Goal: Task Accomplishment & Management: Use online tool/utility

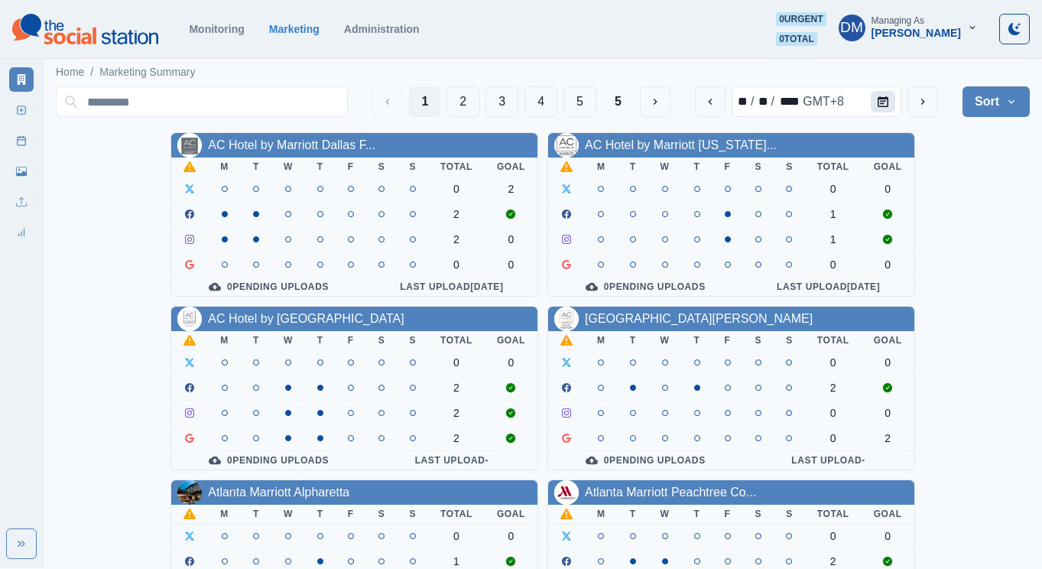
click at [888, 96] on icon "Calendar" at bounding box center [882, 101] width 11 height 11
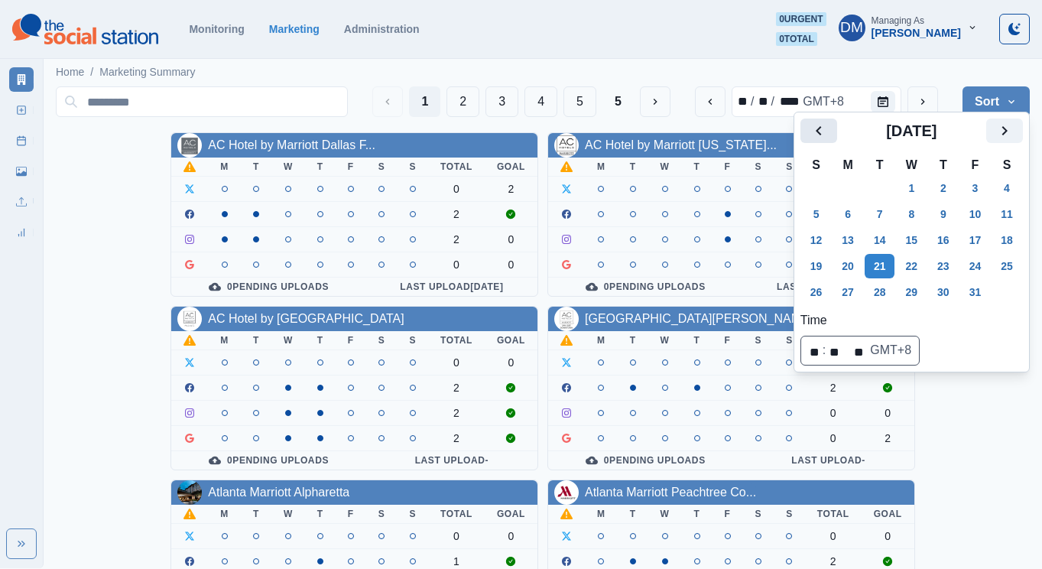
click at [815, 126] on icon "Previous" at bounding box center [817, 130] width 5 height 9
click at [809, 131] on icon "Previous" at bounding box center [818, 131] width 18 height 18
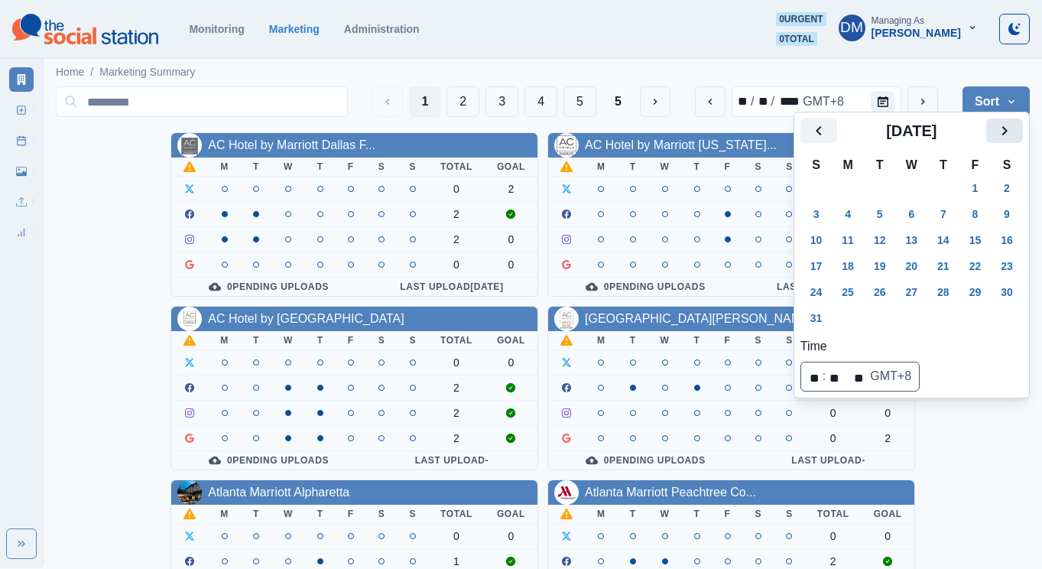
click at [995, 126] on icon "Next" at bounding box center [1004, 131] width 18 height 18
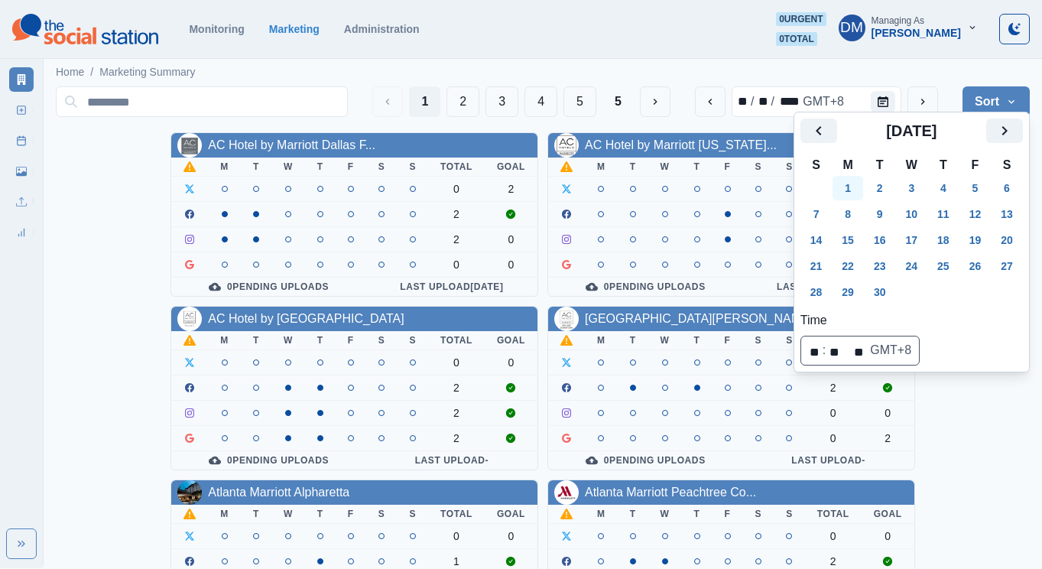
click at [835, 176] on button "1" at bounding box center [847, 188] width 31 height 24
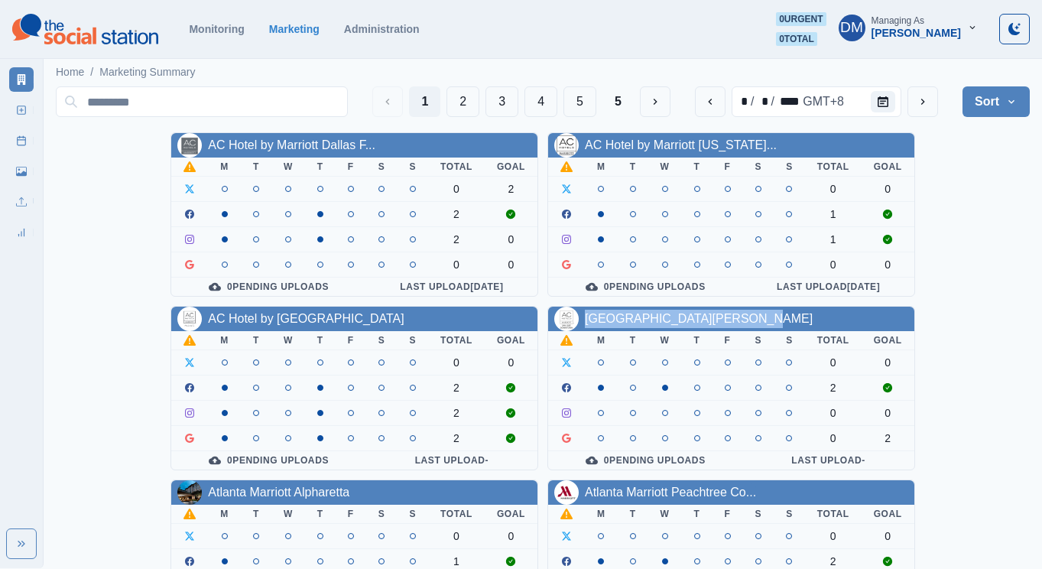
click at [349, 483] on div "Atlanta Marriott Alpharetta" at bounding box center [278, 492] width 141 height 18
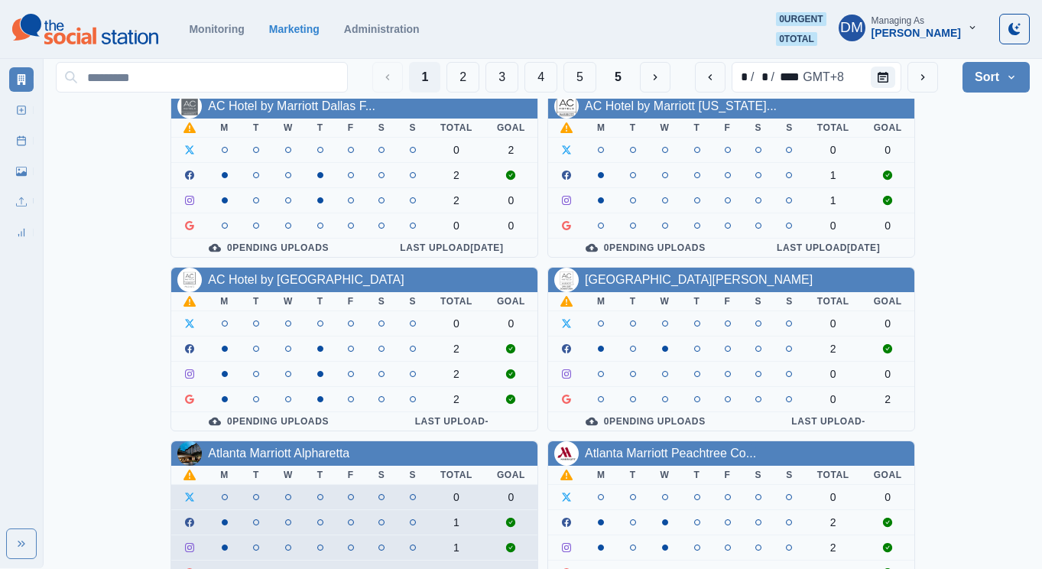
scroll to position [105, 0]
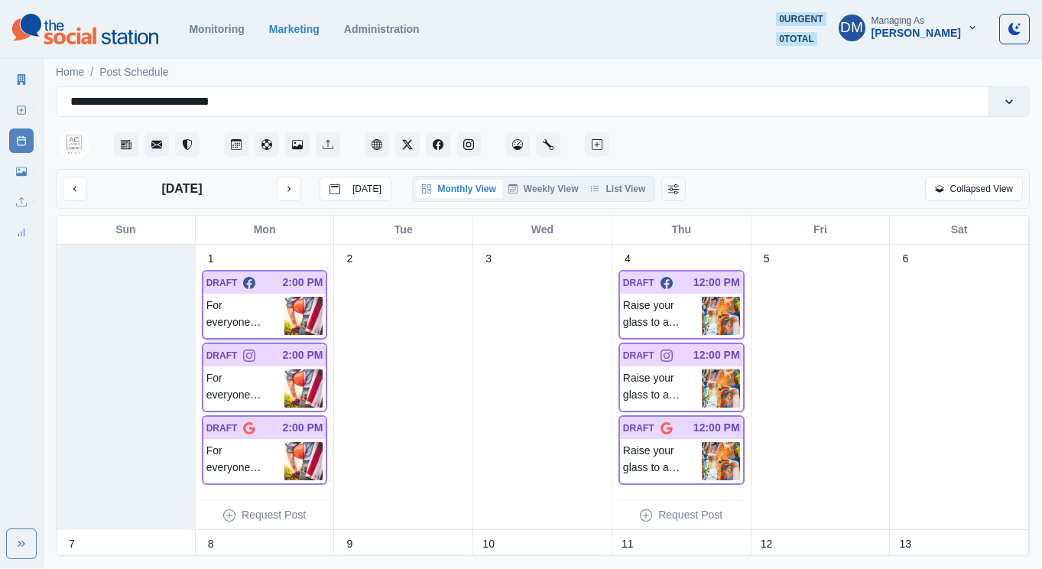
click at [310, 297] on img at bounding box center [303, 316] width 38 height 38
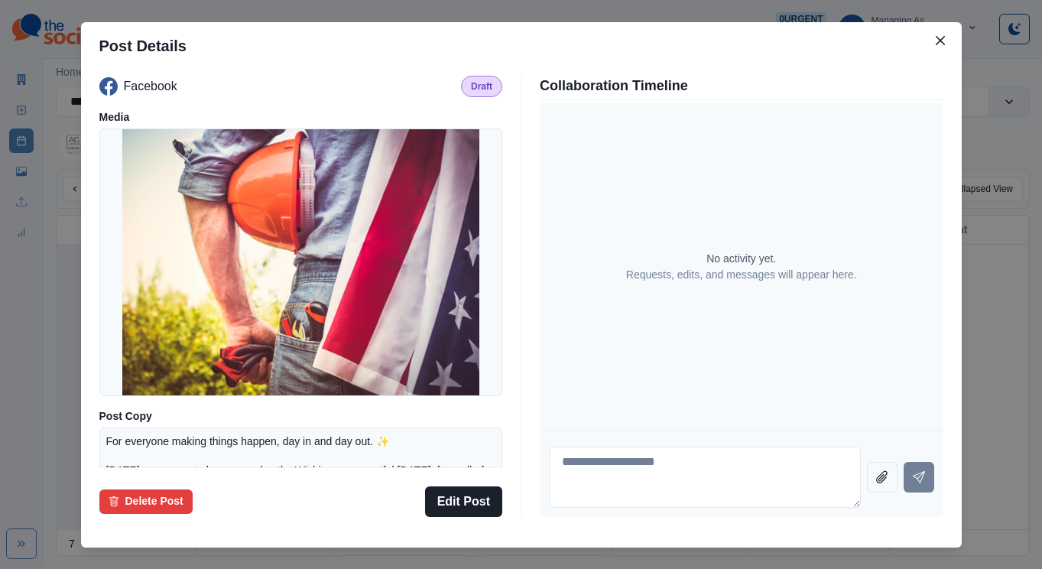
scroll to position [134, 0]
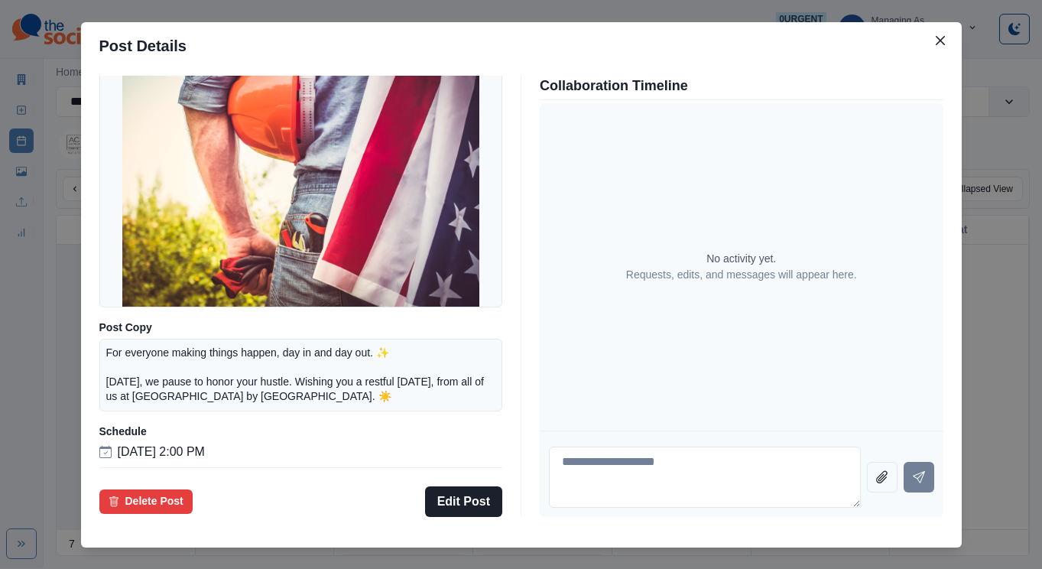
click at [103, 348] on div "Post Details Facebook Draft Media Post Copy For everyone making things happen, …" at bounding box center [521, 284] width 1042 height 569
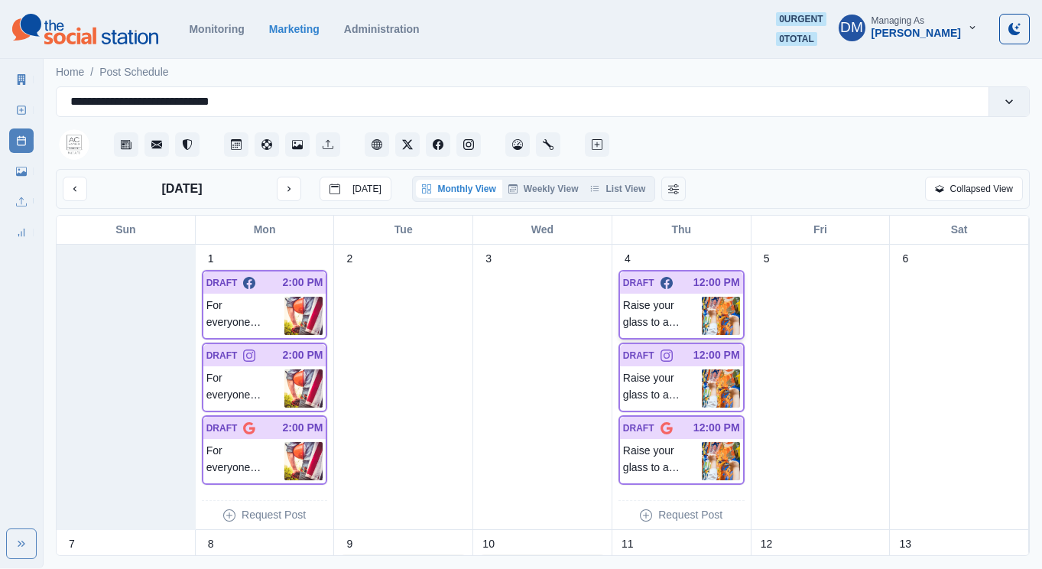
click at [709, 297] on img at bounding box center [721, 316] width 38 height 38
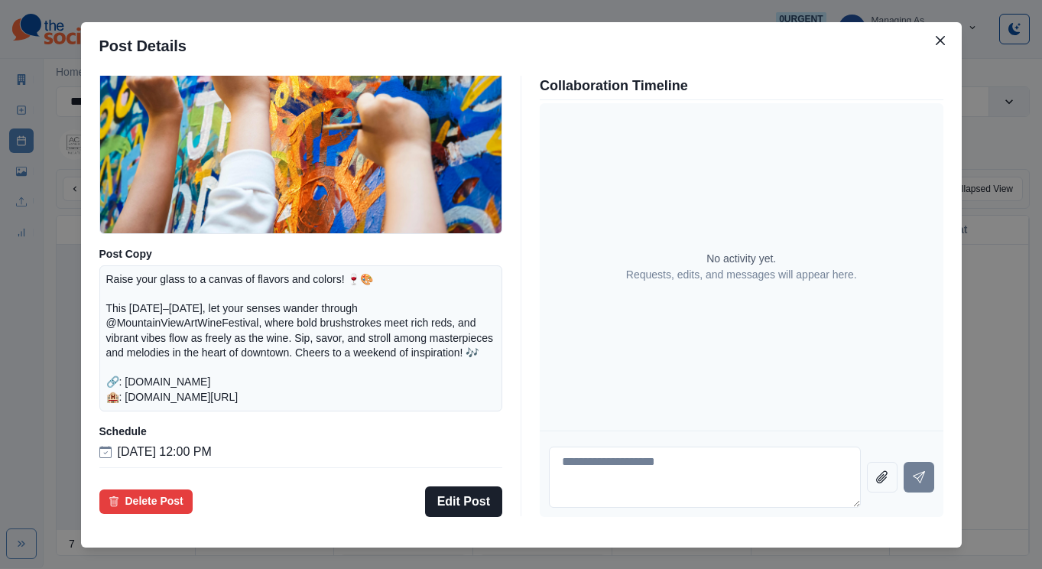
scroll to position [200, 0]
drag, startPoint x: 224, startPoint y: 358, endPoint x: 335, endPoint y: 361, distance: 110.9
click at [335, 362] on p "Raise your glass to a canvas of flavors and colors! 🍷🎨 This September 6–7, 2025…" at bounding box center [301, 338] width 390 height 132
copy p "mvartwine.com 🏨:"
click at [928, 53] on button "Close" at bounding box center [940, 40] width 24 height 24
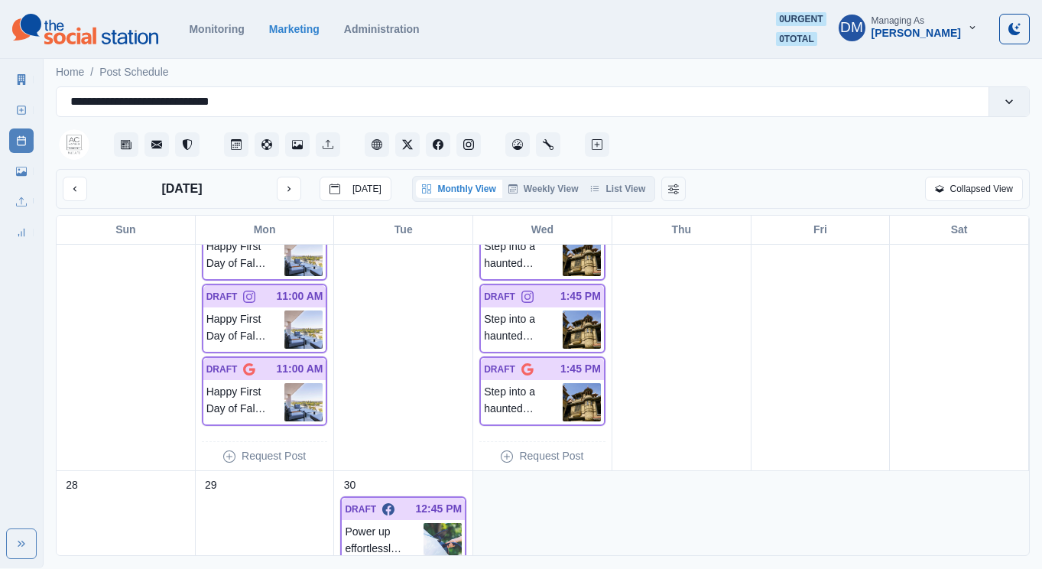
scroll to position [1015, 0]
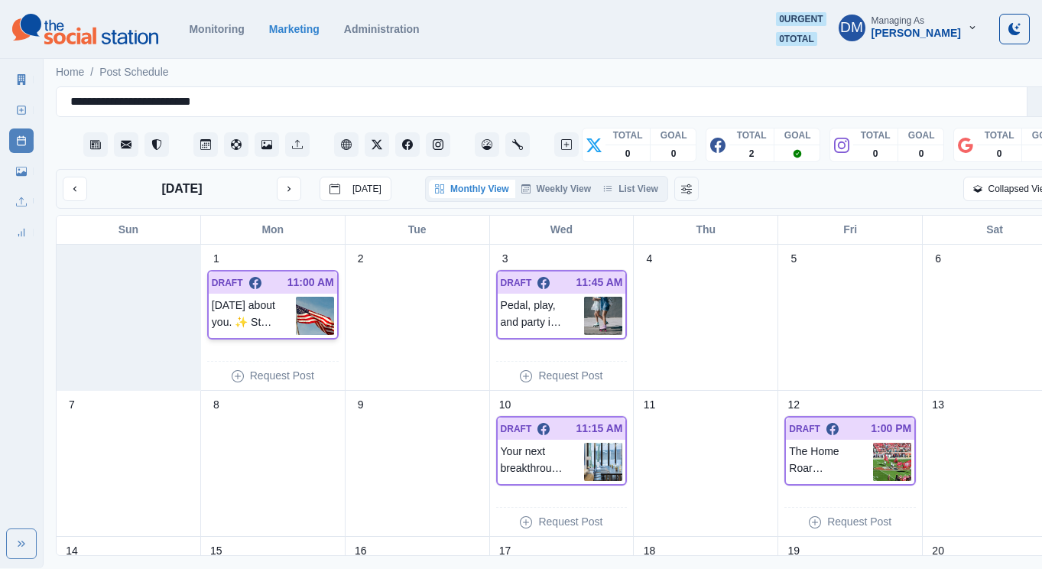
click at [313, 297] on img at bounding box center [315, 316] width 38 height 38
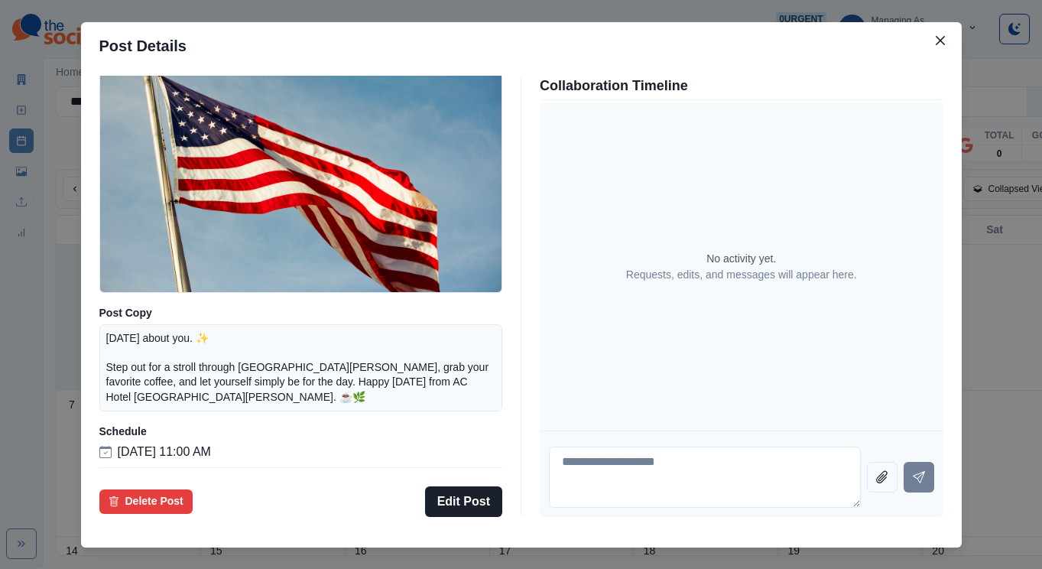
scroll to position [96, 0]
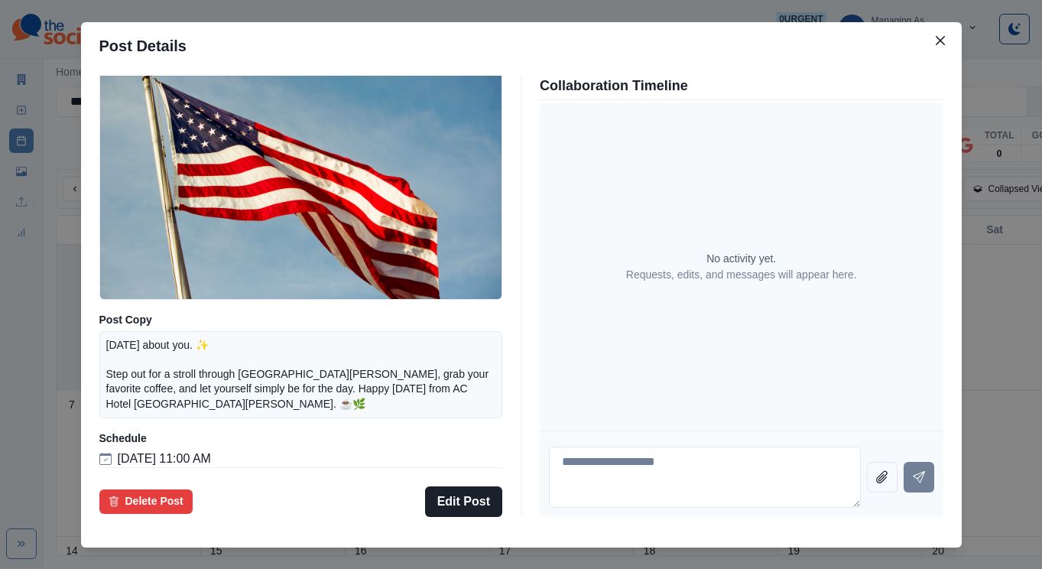
click at [149, 235] on div "Post Details Facebook Draft Media Post Copy Today’s about you. ✨ Step out for a…" at bounding box center [521, 284] width 1042 height 569
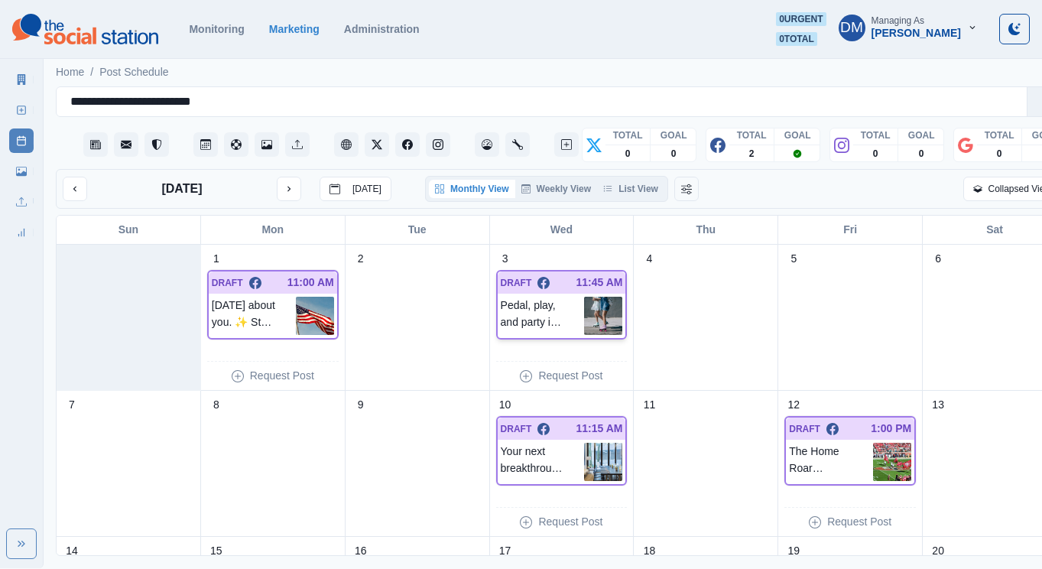
click at [586, 297] on img at bounding box center [603, 316] width 38 height 38
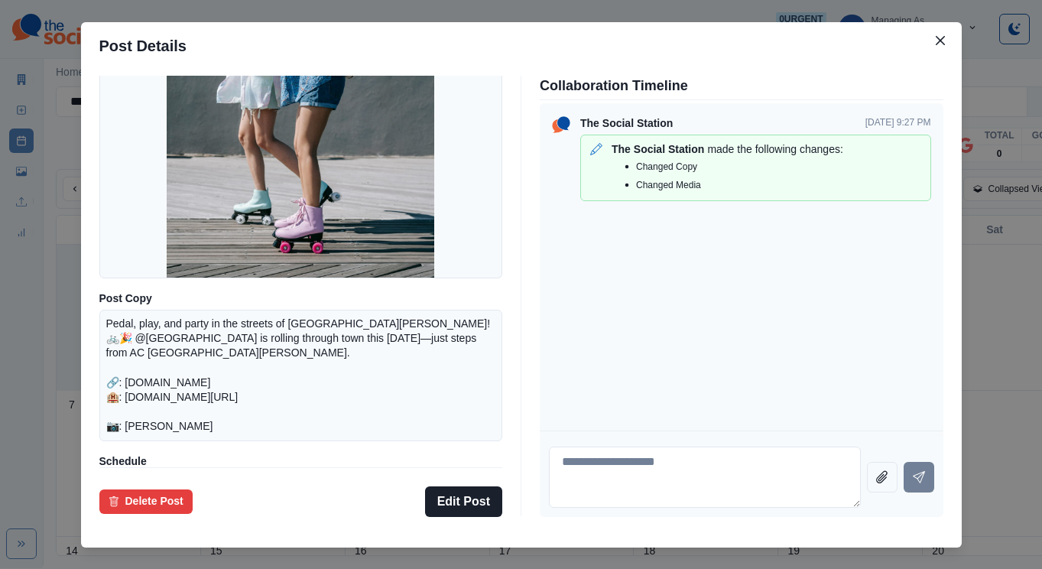
scroll to position [122, 0]
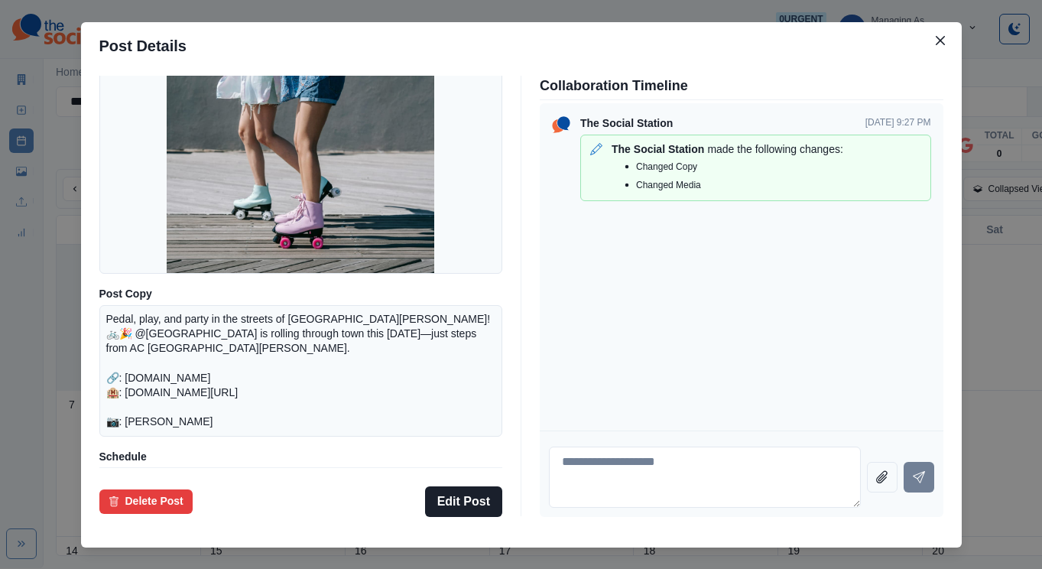
click at [110, 292] on div "Post Details Facebook Draft Media Post Copy Pedal, play, and party in the stree…" at bounding box center [521, 284] width 1042 height 569
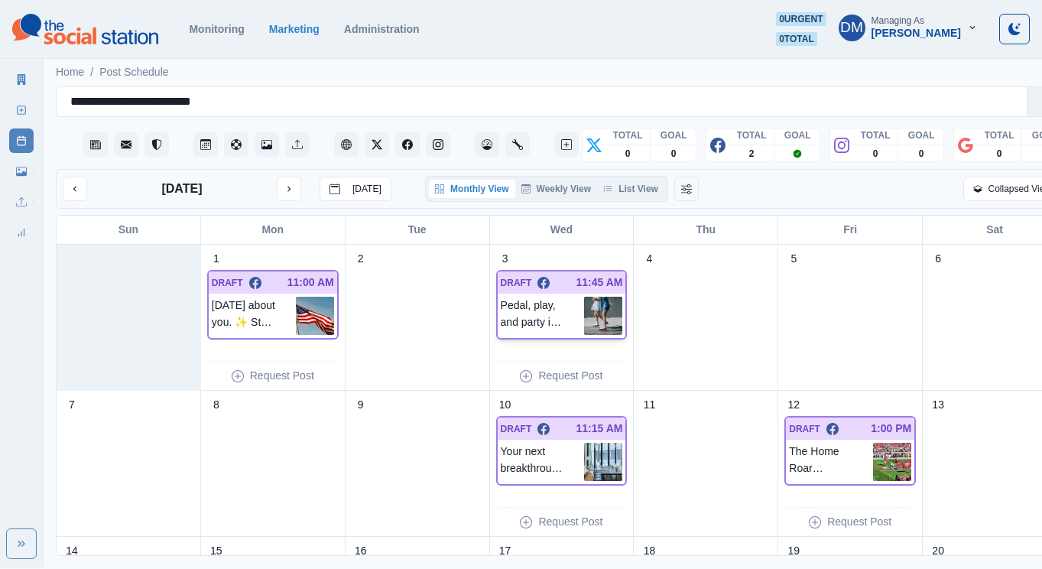
click at [584, 297] on img at bounding box center [603, 316] width 38 height 38
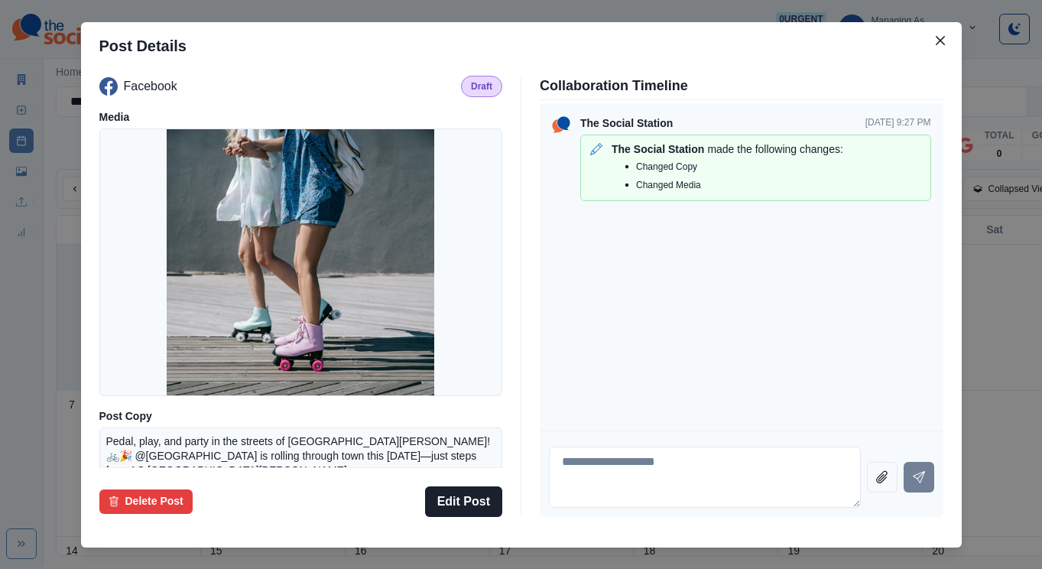
scroll to position [178, 0]
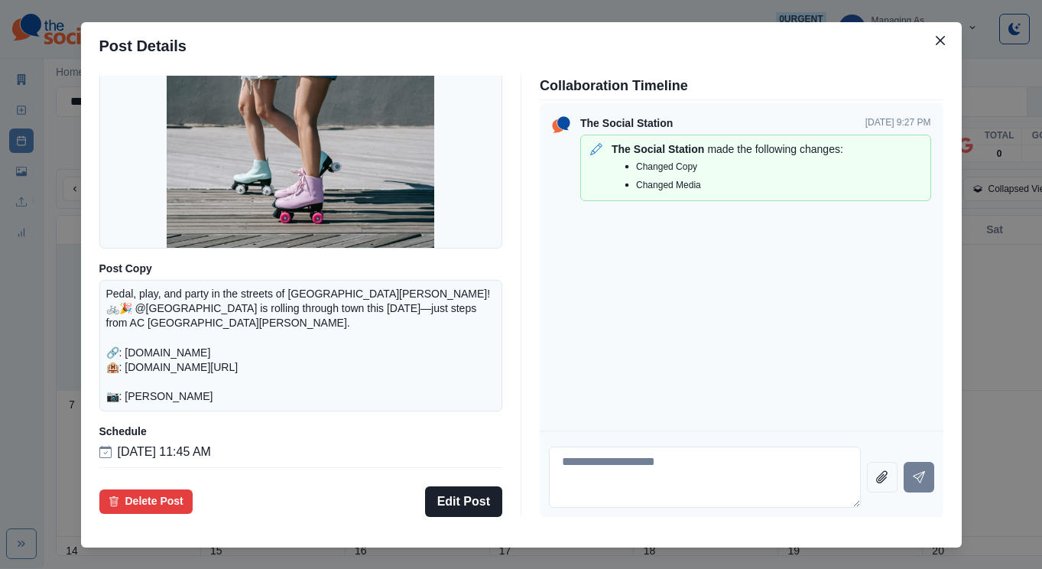
click at [144, 290] on div "Post Details Facebook Draft Media Post Copy Pedal, play, and party in the stree…" at bounding box center [521, 284] width 1042 height 569
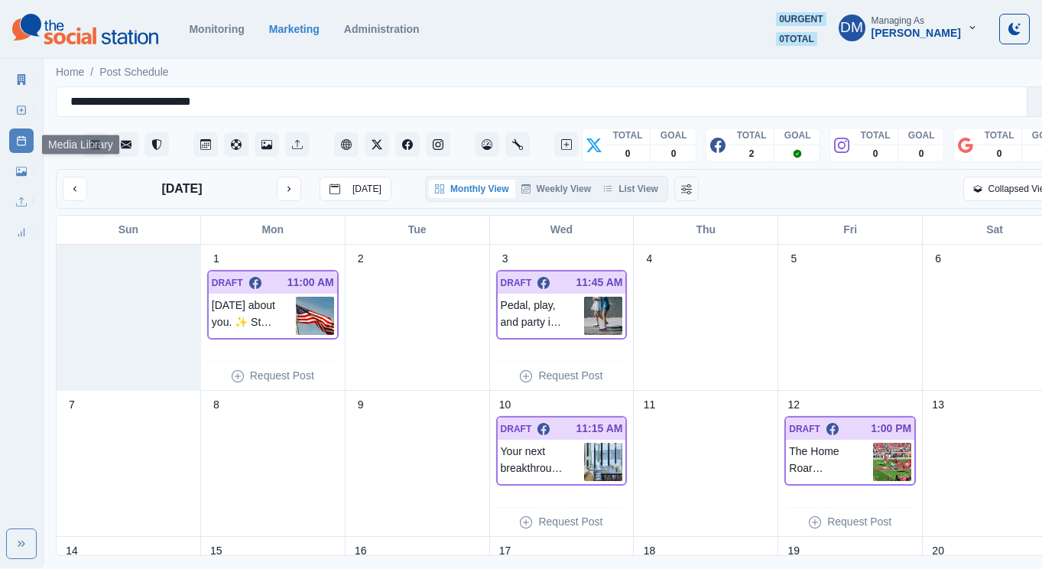
click at [20, 166] on icon at bounding box center [21, 171] width 11 height 11
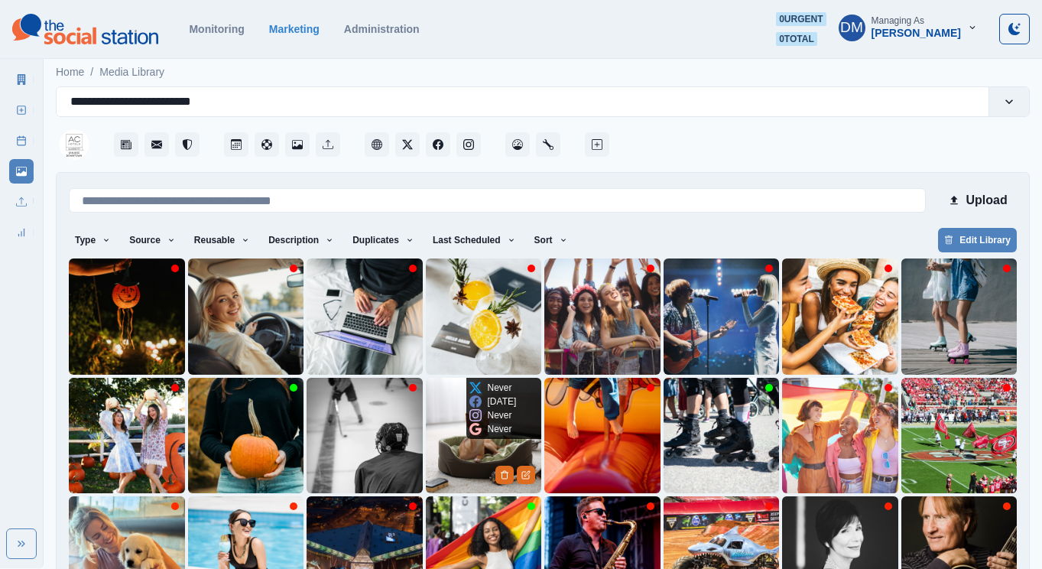
scroll to position [48, 0]
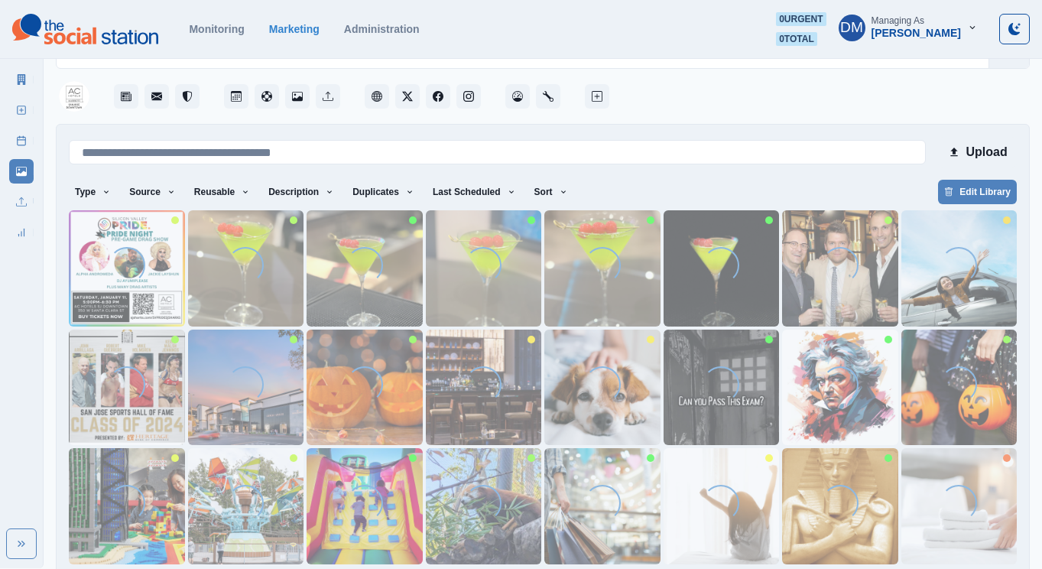
scroll to position [0, 0]
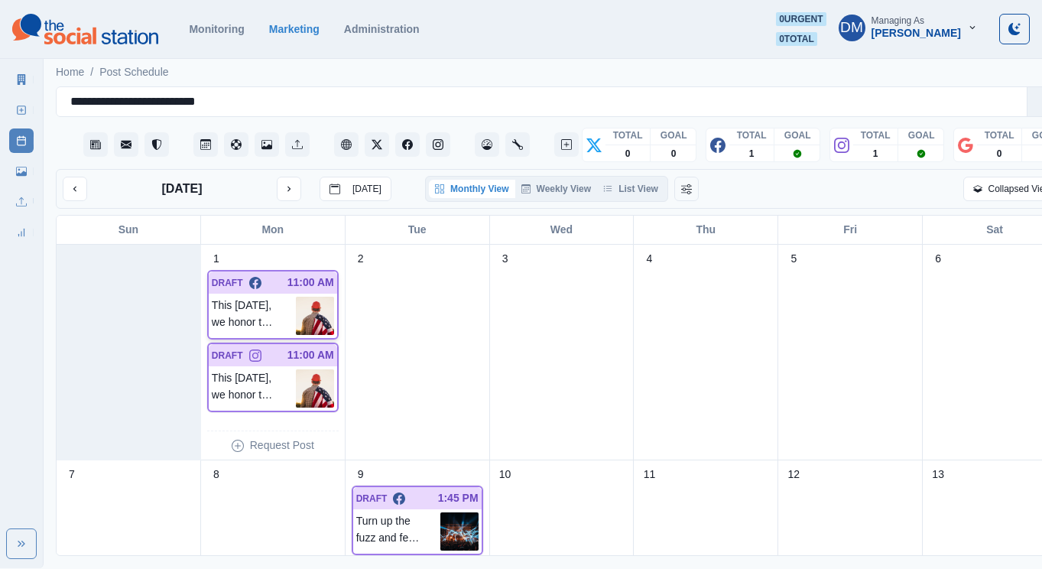
click at [307, 297] on img at bounding box center [315, 316] width 38 height 38
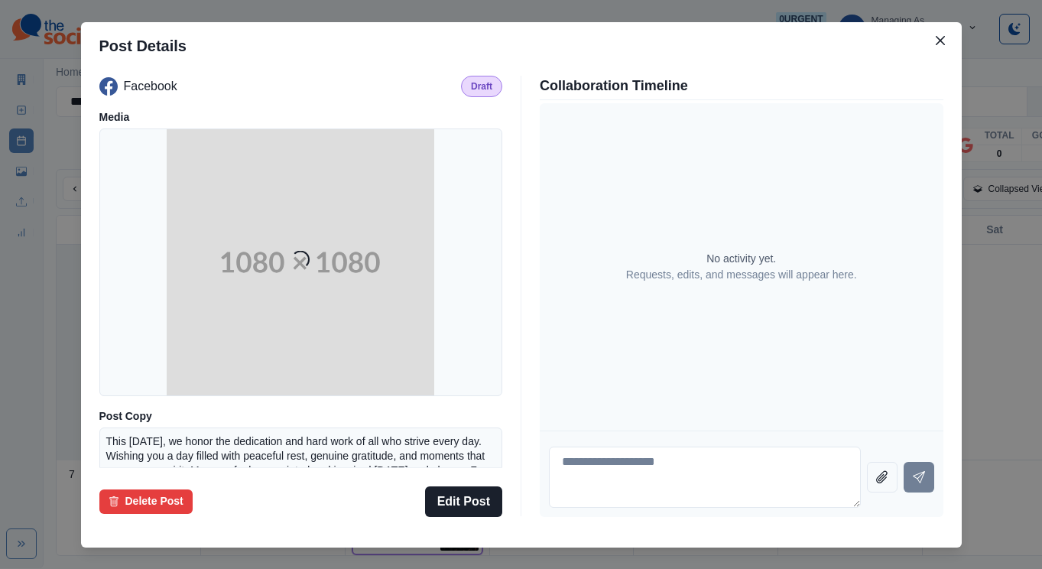
scroll to position [134, 0]
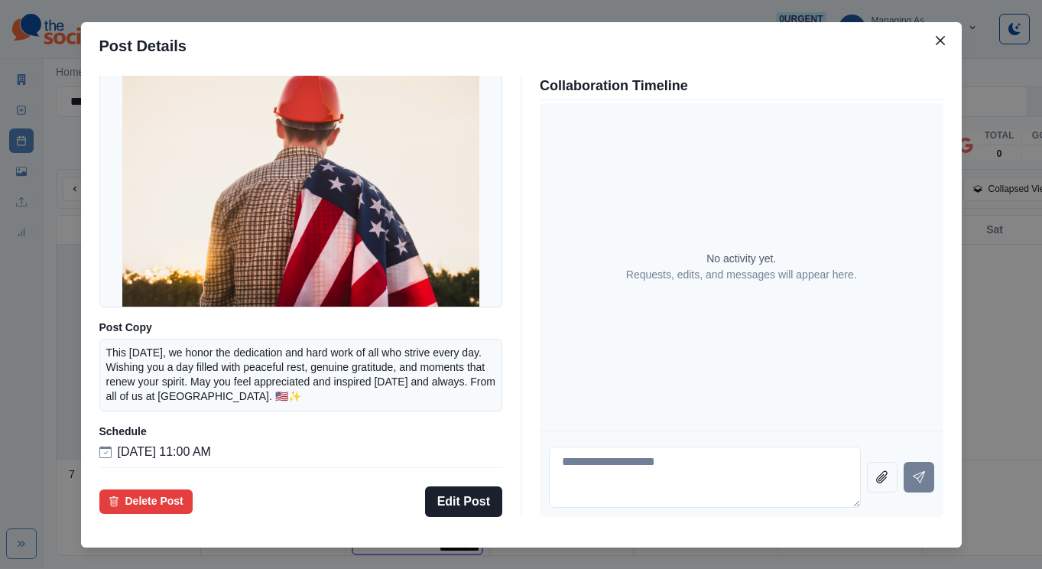
click at [117, 252] on div "Post Details Facebook Draft Media Post Copy This [DATE], we honor the dedicatio…" at bounding box center [521, 284] width 1042 height 569
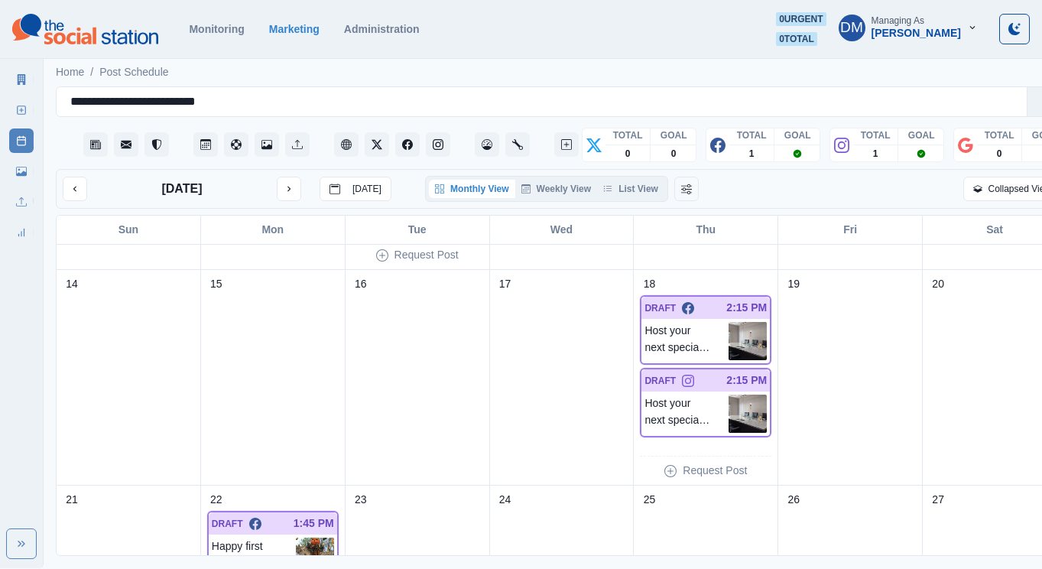
scroll to position [582, 0]
